Goal: Task Accomplishment & Management: Use online tool/utility

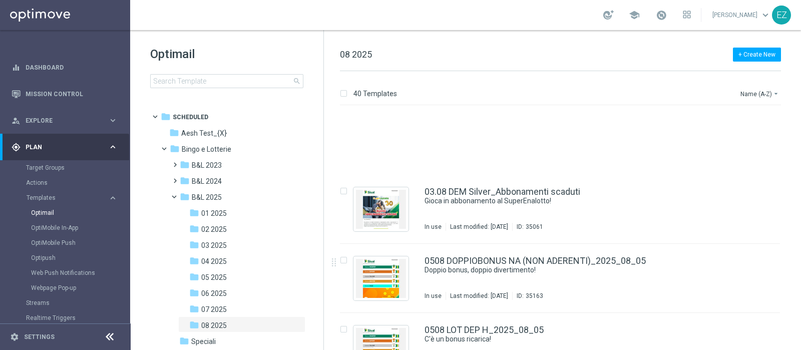
scroll to position [83, 0]
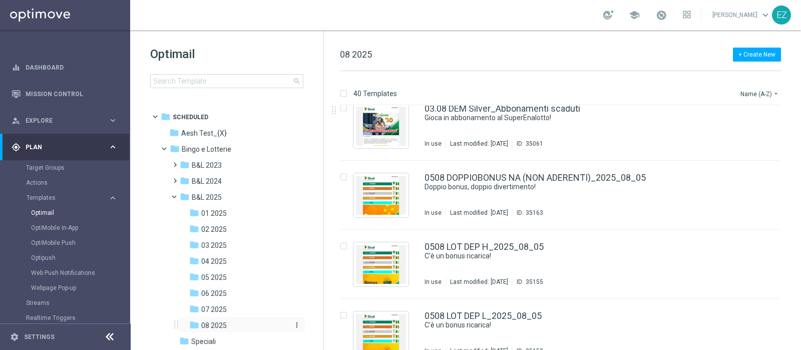
click at [217, 321] on span "08 2025" at bounding box center [214, 325] width 26 height 9
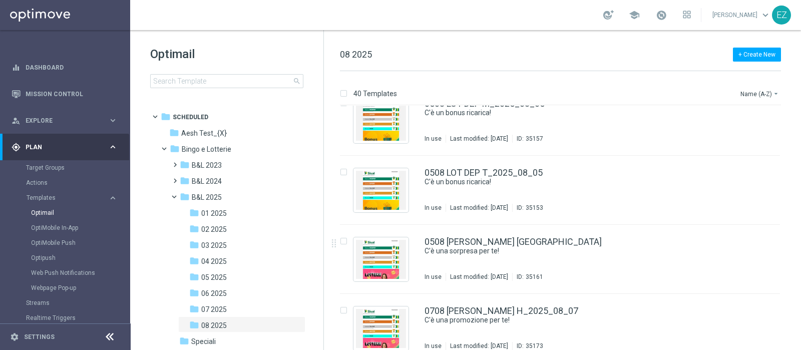
scroll to position [376, 0]
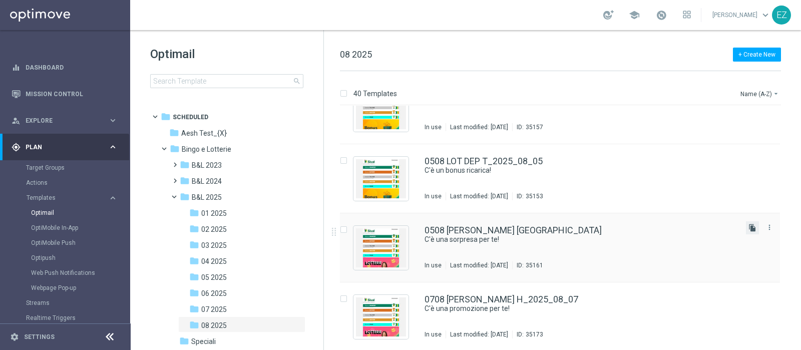
click at [749, 226] on icon "file_copy" at bounding box center [753, 228] width 8 height 8
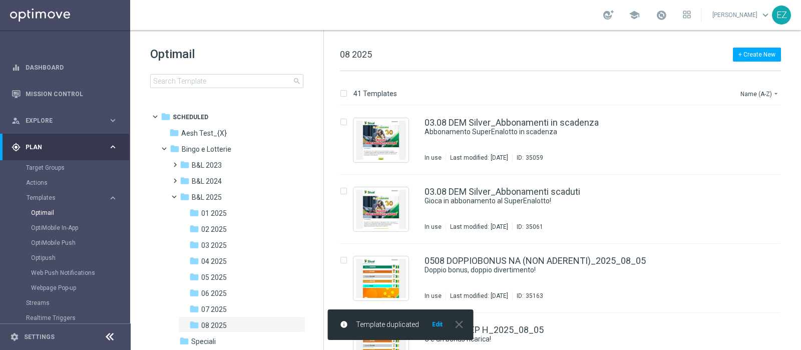
click at [438, 324] on button "Edit" at bounding box center [437, 324] width 13 height 8
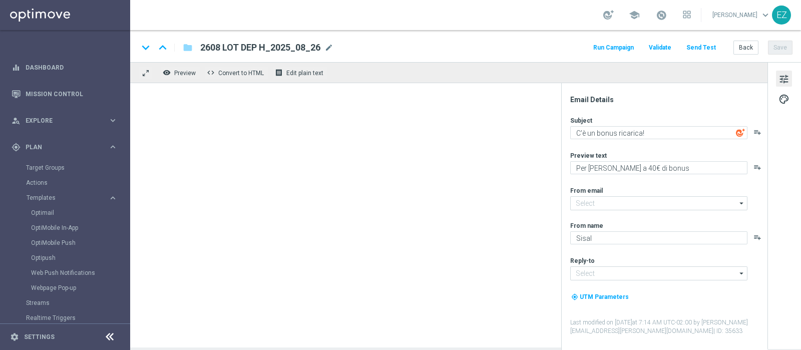
type input "[EMAIL_ADDRESS][DOMAIN_NAME]"
type textarea "C'è una sorpresa per te!"
type textarea "Fino a 150€ di bonus"
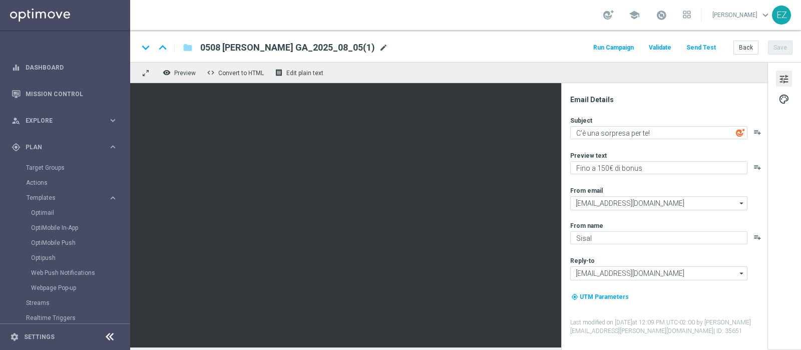
click at [379, 46] on span "mode_edit" at bounding box center [383, 47] width 9 height 9
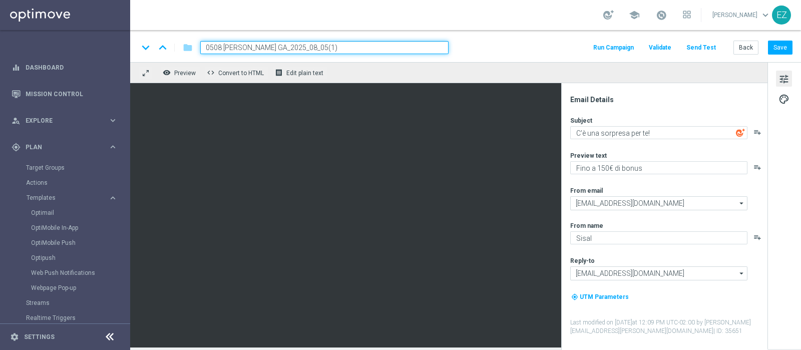
drag, startPoint x: 265, startPoint y: 49, endPoint x: 131, endPoint y: 51, distance: 134.2
click at [131, 51] on div "keyboard_arrow_down keyboard_arrow_up folder 0508 [PERSON_NAME] GA_2025_08_05(1…" at bounding box center [465, 46] width 671 height 32
paste input "2608 BYEBYEAGOSTO G"
click at [368, 48] on input "2608 BYEBYEAGOSTO G_2025_08_05(1)" at bounding box center [324, 47] width 248 height 13
type input "2608 BYEBYEAGOSTO G_2025_08_26"
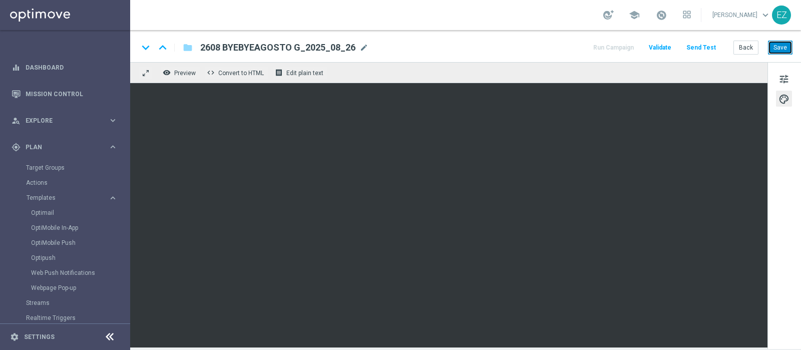
click at [787, 52] on button "Save" at bounding box center [780, 48] width 25 height 14
